Goal: Information Seeking & Learning: Learn about a topic

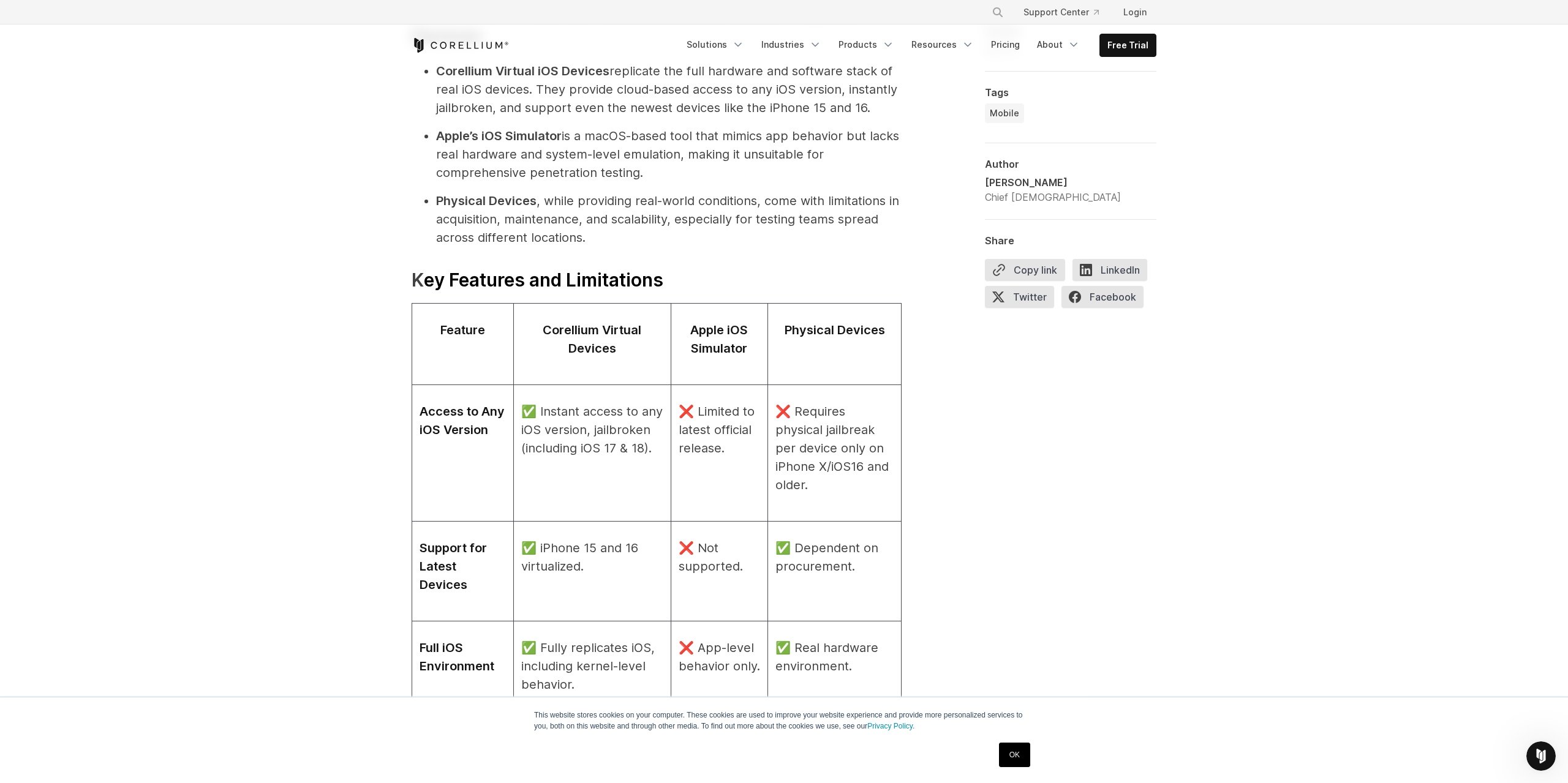
scroll to position [1249, 0]
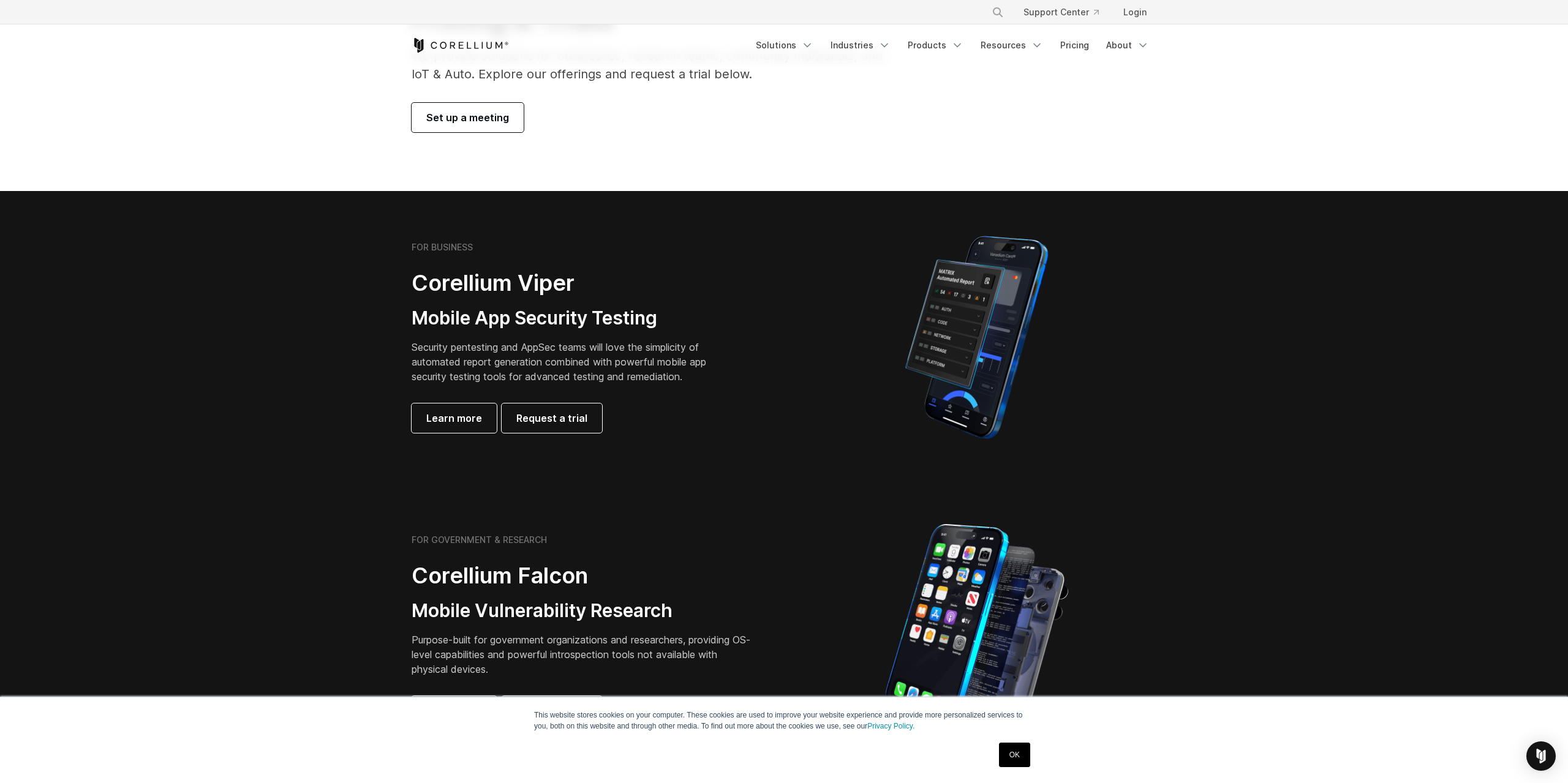
scroll to position [249, 0]
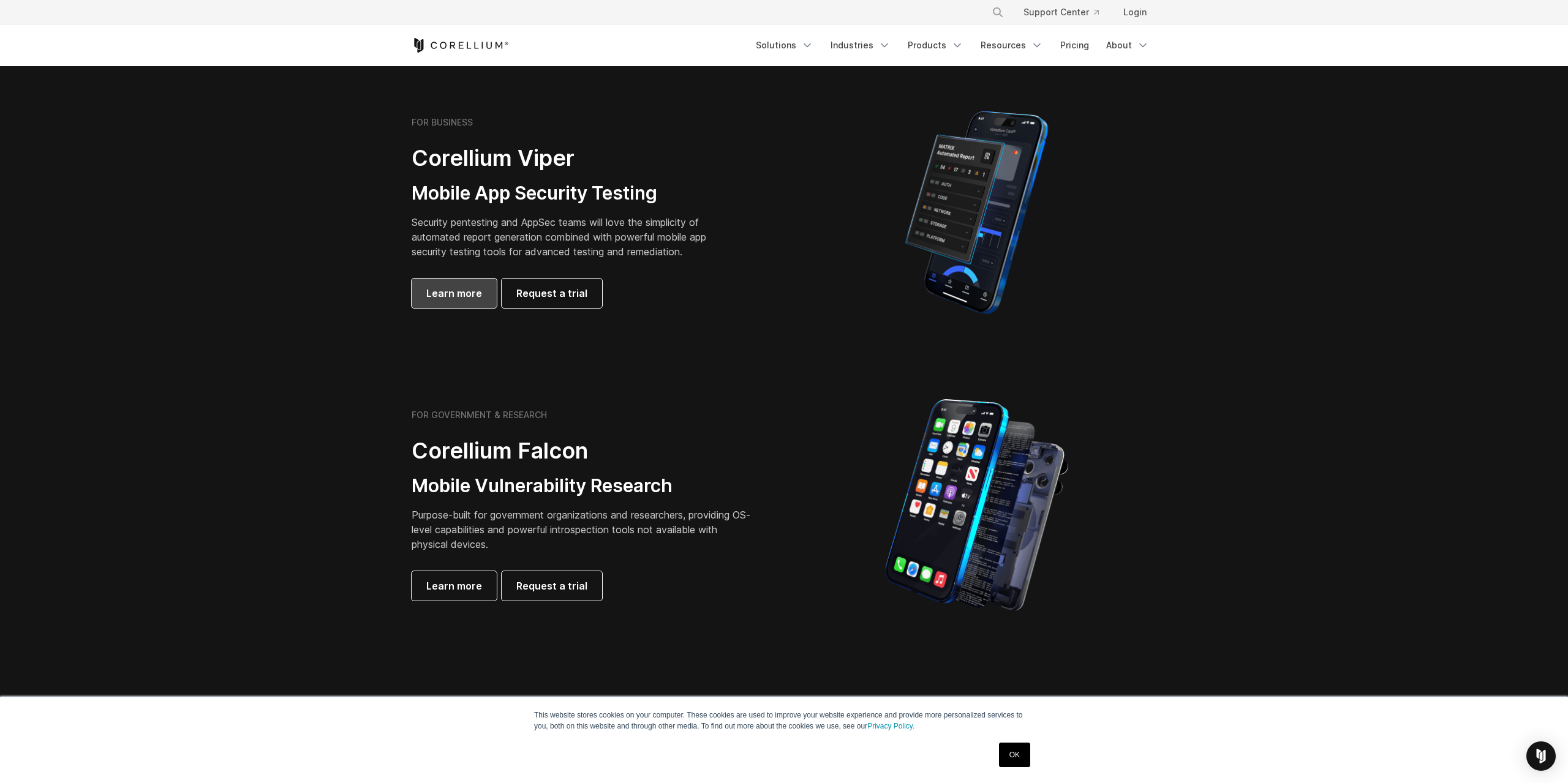
click at [446, 295] on span "Learn more" at bounding box center [454, 294] width 56 height 15
